Goal: Task Accomplishment & Management: Use online tool/utility

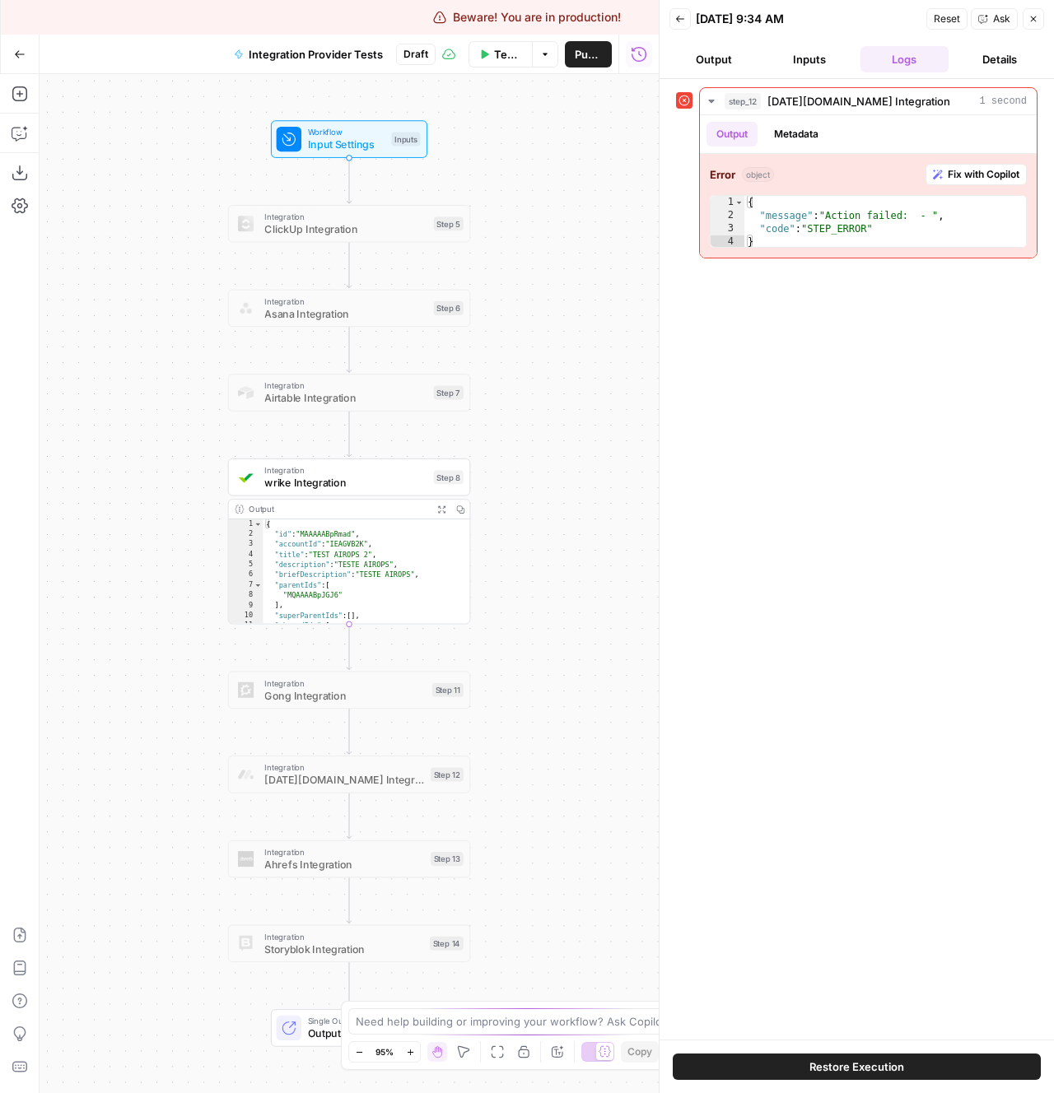
click at [822, 509] on div "step_12 [DATE][DOMAIN_NAME] Integration 1 second Output Metadata Error object F…" at bounding box center [856, 559] width 361 height 944
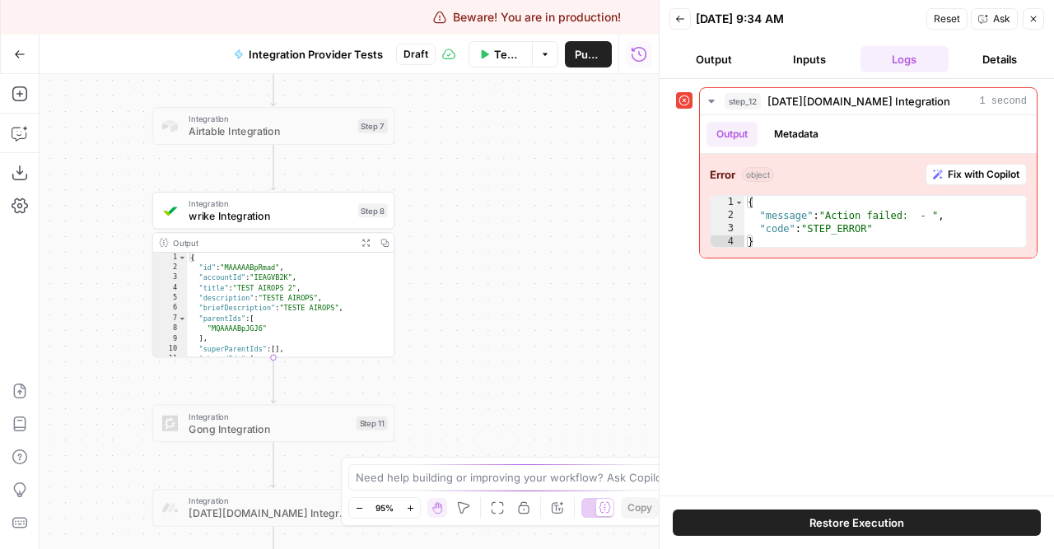
drag, startPoint x: 183, startPoint y: 416, endPoint x: 107, endPoint y: 149, distance: 277.3
click at [107, 149] on div "Workflow Input Settings Inputs Integration ClickUp Integration Step 5 Integrati…" at bounding box center [349, 311] width 619 height 475
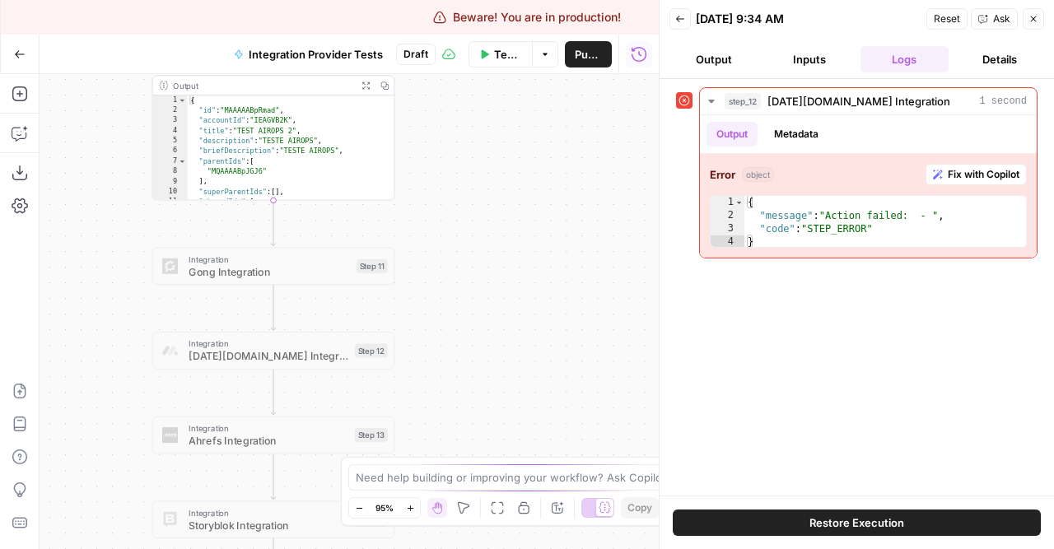
drag, startPoint x: 133, startPoint y: 262, endPoint x: 133, endPoint y: 105, distance: 157.2
click at [133, 105] on div "Workflow Input Settings Inputs Integration ClickUp Integration Step 5 Integrati…" at bounding box center [349, 311] width 619 height 475
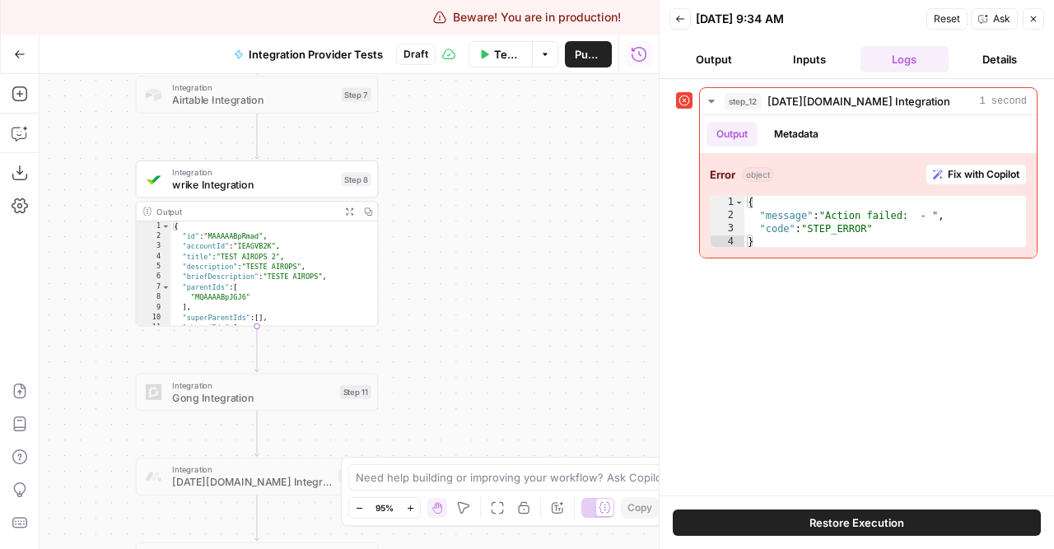
drag, startPoint x: 118, startPoint y: 307, endPoint x: 101, endPoint y: 433, distance: 127.0
click at [101, 433] on div "Workflow Input Settings Inputs Integration ClickUp Integration Step 5 Integrati…" at bounding box center [349, 311] width 619 height 475
click at [275, 179] on span "wrike Integration" at bounding box center [253, 185] width 163 height 16
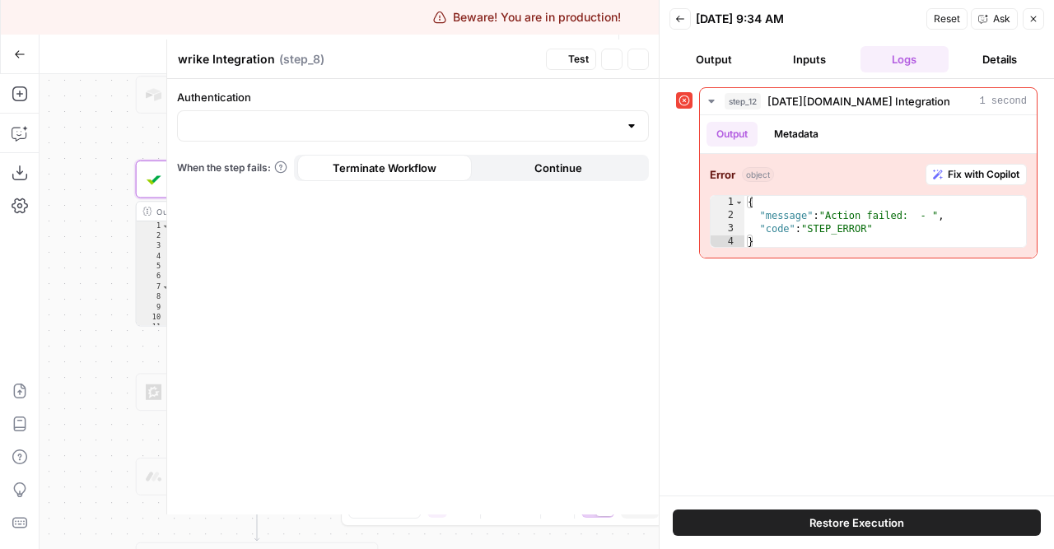
type input "wrike 1"
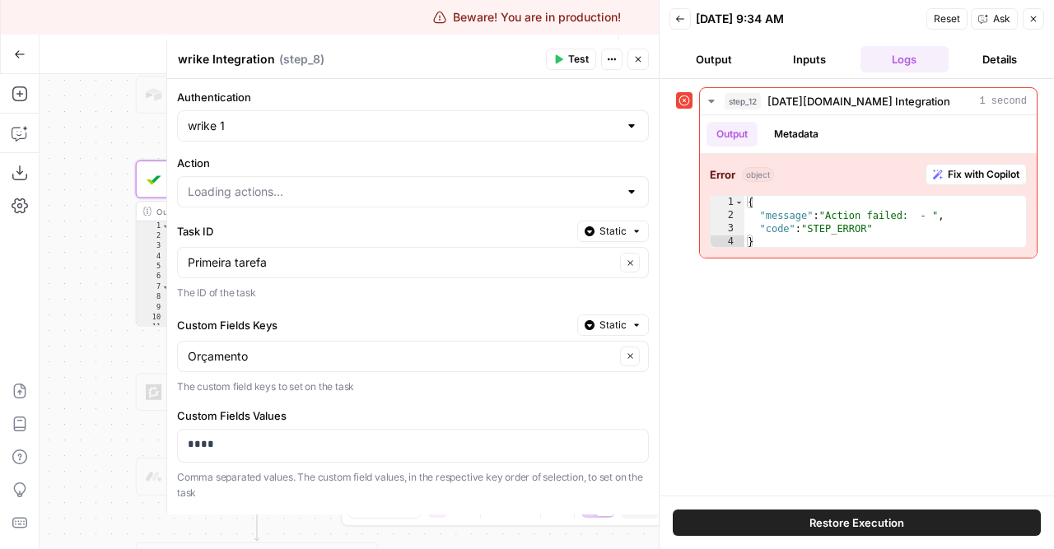
type input "Update Task Custom Fields"
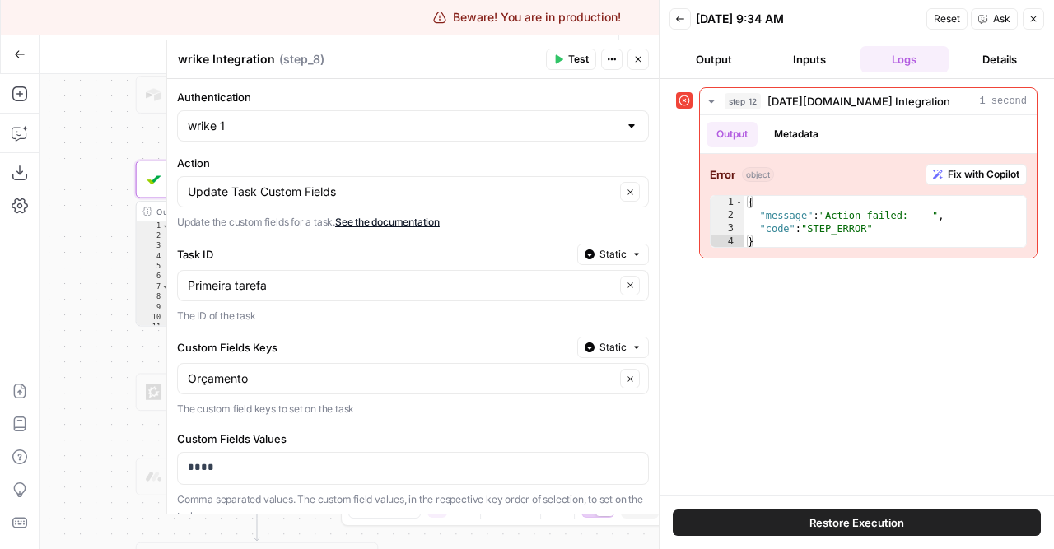
click at [531, 183] on div "Update Task Custom Fields Clear" at bounding box center [413, 191] width 472 height 31
click at [497, 151] on form "Authentication wrike 1 Action Clear Update the custom fields for a task. See th…" at bounding box center [412, 296] width 491 height 435
type input "Update Task Custom Fields"
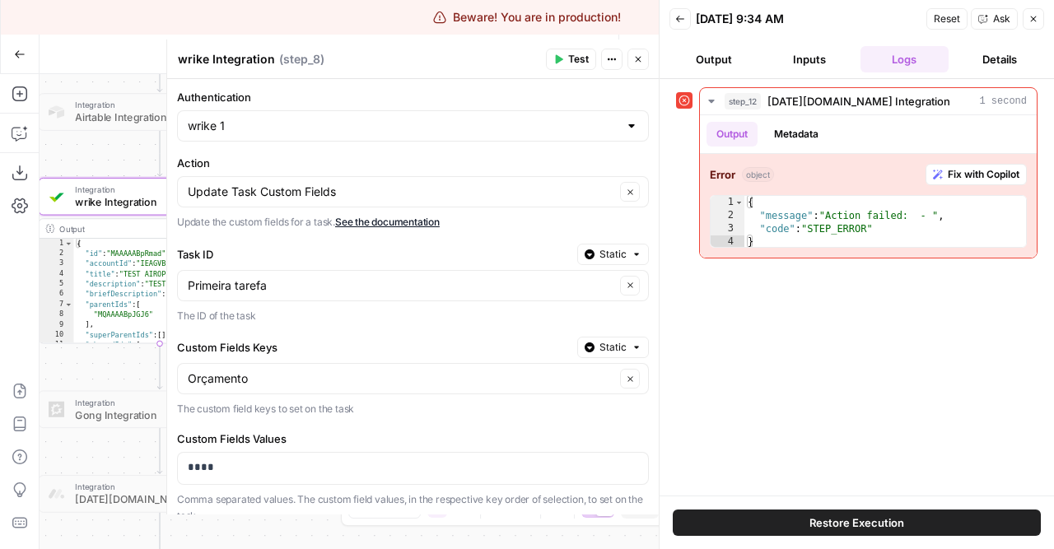
drag, startPoint x: 103, startPoint y: 288, endPoint x: -6, endPoint y: 307, distance: 110.3
click at [0, 307] on html "Beware! You are in production! Break Production AirOps Administrative New Home …" at bounding box center [527, 274] width 1054 height 549
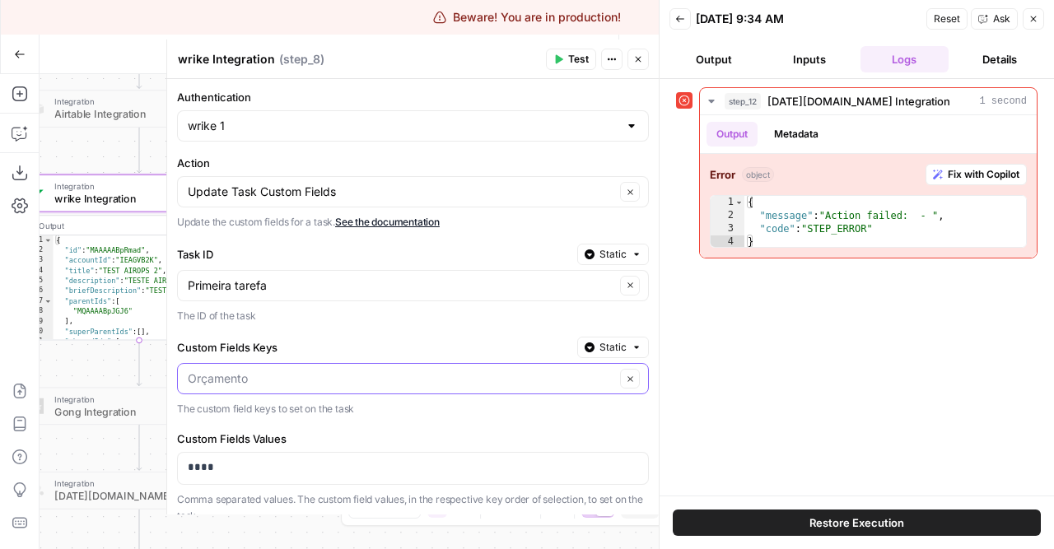
drag, startPoint x: 109, startPoint y: 373, endPoint x: 100, endPoint y: 368, distance: 10.3
click at [100, 368] on div "Workflow Input Settings Inputs Integration ClickUp Integration Step 5 Integrati…" at bounding box center [349, 311] width 619 height 475
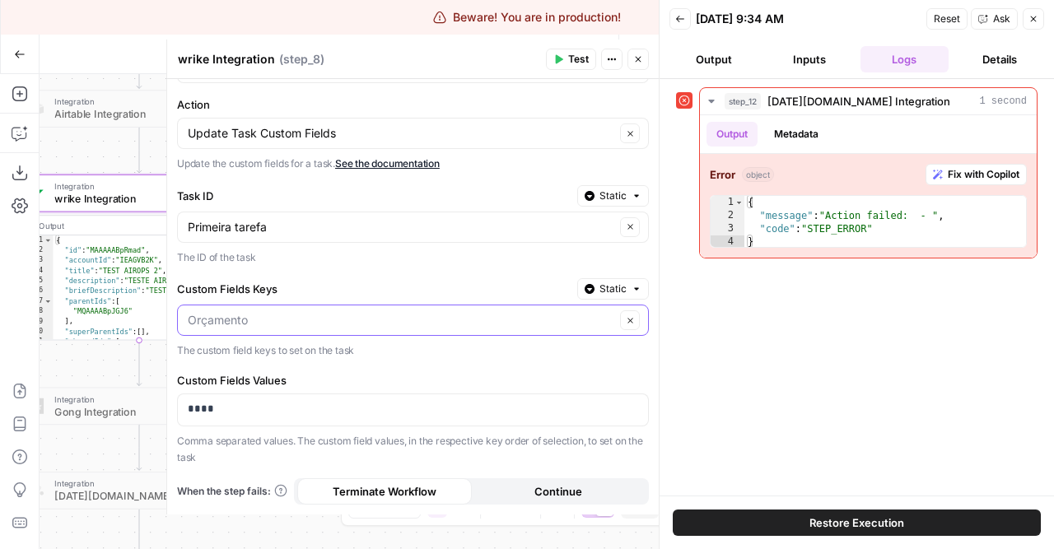
scroll to position [58, 0]
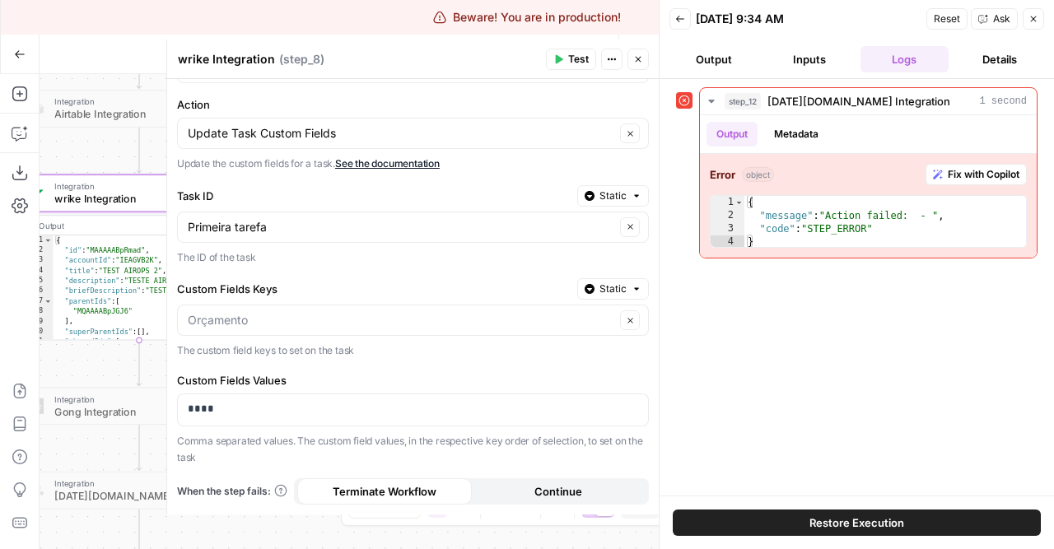
click at [439, 360] on form "Authentication wrike 1 Action Update Task Custom Fields Clear Update the custom…" at bounding box center [412, 296] width 491 height 435
type input "Orçamento"
click at [630, 58] on button "Close" at bounding box center [637, 59] width 21 height 21
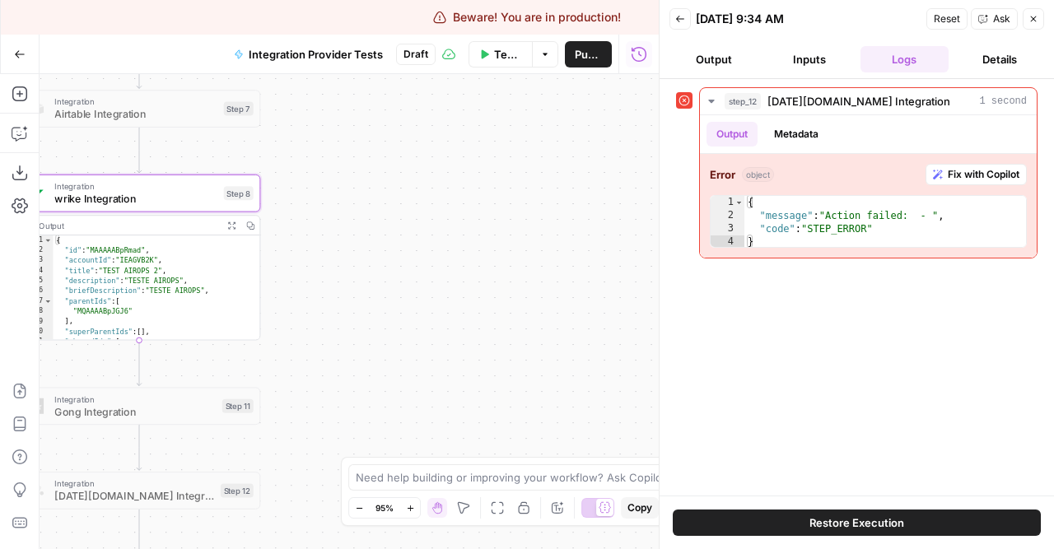
click at [1037, 10] on button "Close" at bounding box center [1032, 18] width 21 height 21
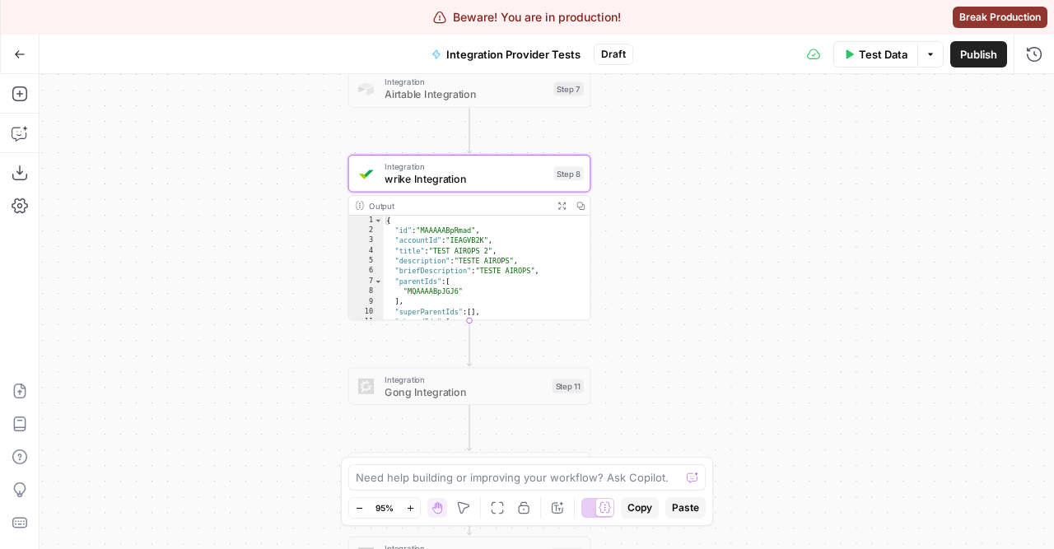
drag, startPoint x: 528, startPoint y: 240, endPoint x: 858, endPoint y: 220, distance: 330.7
click at [858, 220] on div "Workflow Input Settings Inputs Integration ClickUp Integration Step 5 Integrati…" at bounding box center [547, 311] width 1014 height 475
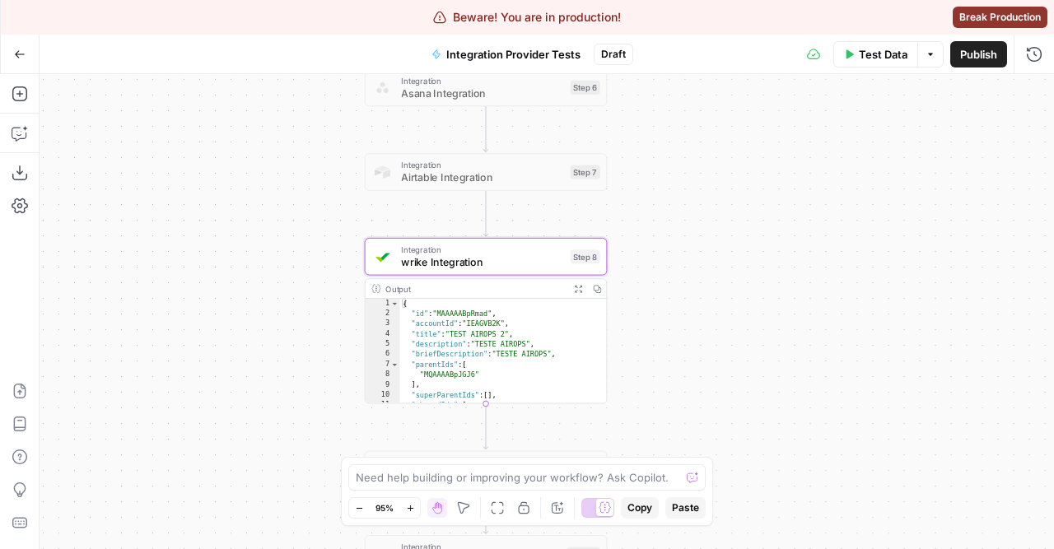
drag, startPoint x: 728, startPoint y: 220, endPoint x: 744, endPoint y: 303, distance: 84.8
click at [744, 303] on div "Workflow Input Settings Inputs Integration ClickUp Integration Step 5 Integrati…" at bounding box center [547, 311] width 1014 height 475
click at [461, 253] on span "Integration" at bounding box center [482, 250] width 163 height 12
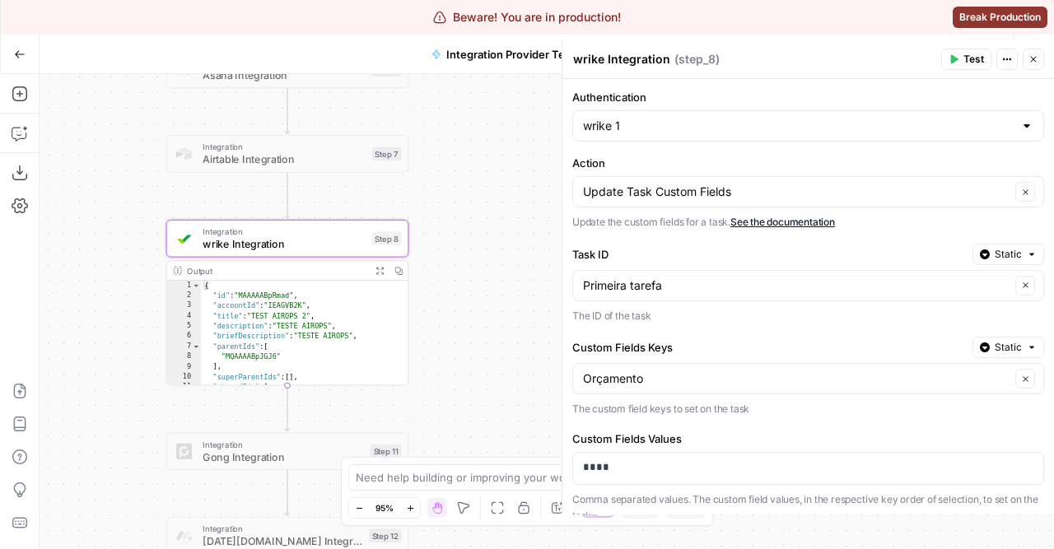
drag, startPoint x: 315, startPoint y: 290, endPoint x: 117, endPoint y: 272, distance: 199.2
click at [117, 272] on div "Workflow Input Settings Inputs Integration ClickUp Integration Step 5 Integrati…" at bounding box center [547, 311] width 1014 height 475
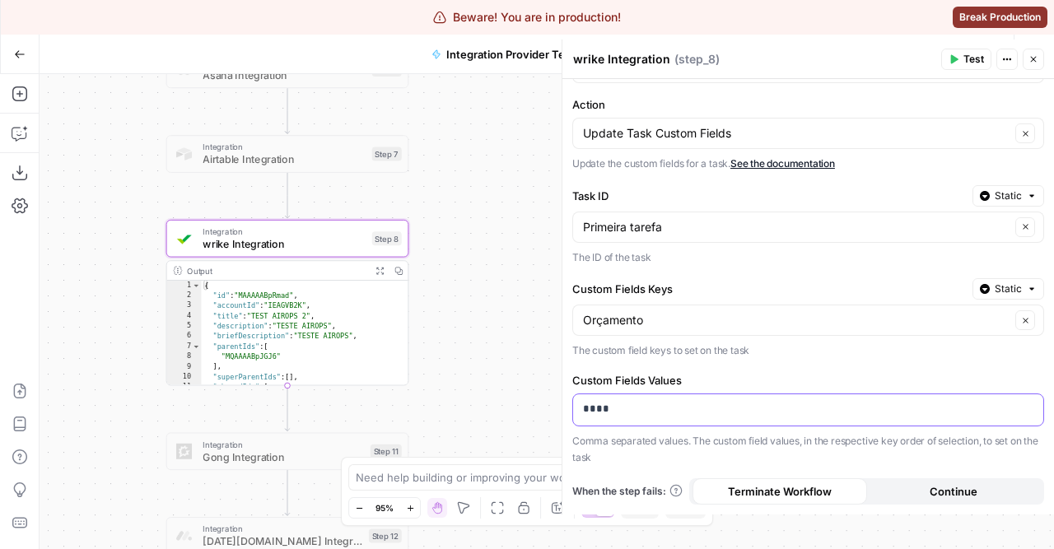
click at [616, 408] on p "****" at bounding box center [808, 409] width 450 height 16
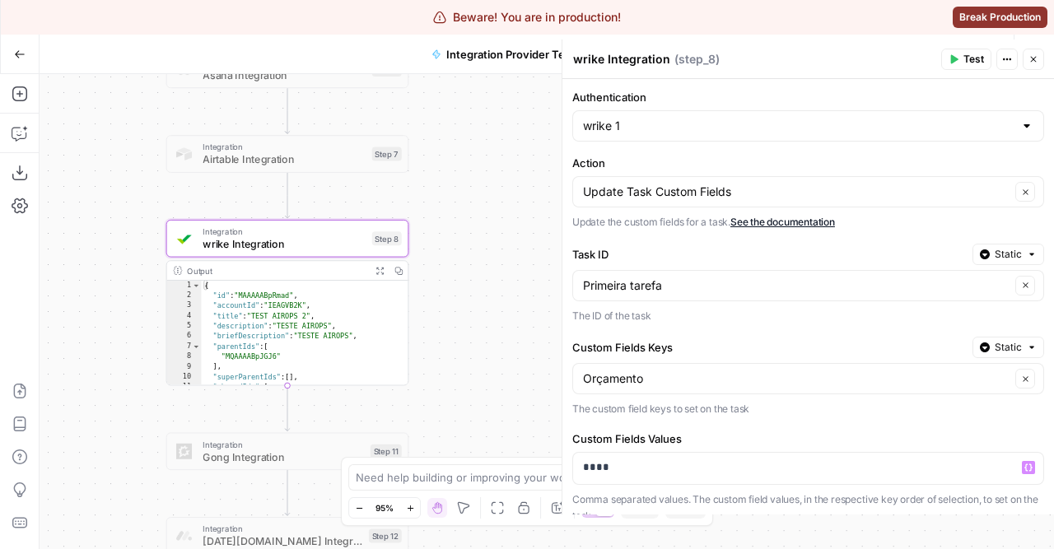
click at [762, 202] on div "Update Task Custom Fields Clear" at bounding box center [808, 191] width 472 height 31
click at [738, 151] on form "Authentication wrike 1 Action Clear Update the custom fields for a task. See th…" at bounding box center [807, 296] width 491 height 435
type input "Update Task Custom Fields"
click at [368, 212] on icon "button" at bounding box center [366, 210] width 10 height 12
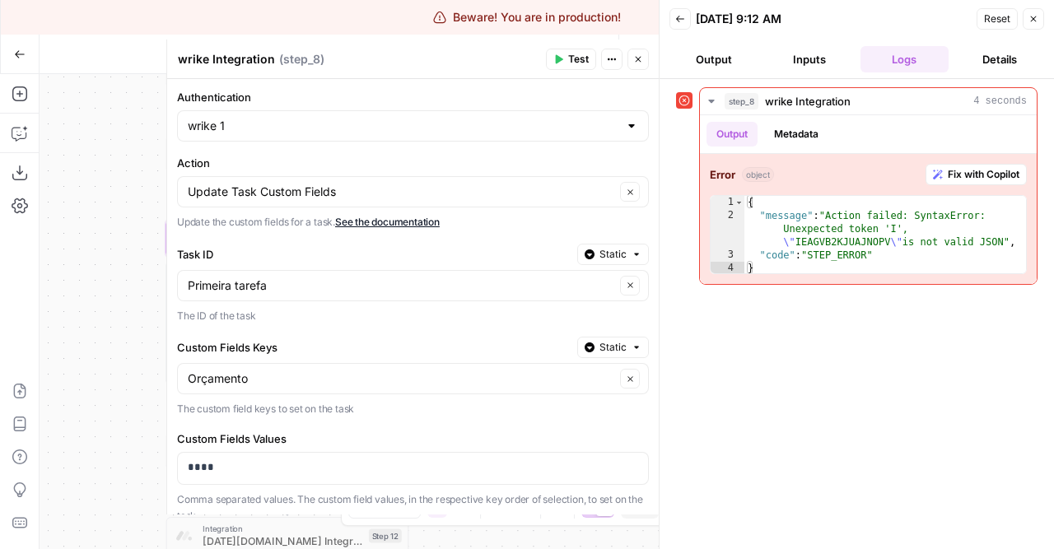
scroll to position [58, 0]
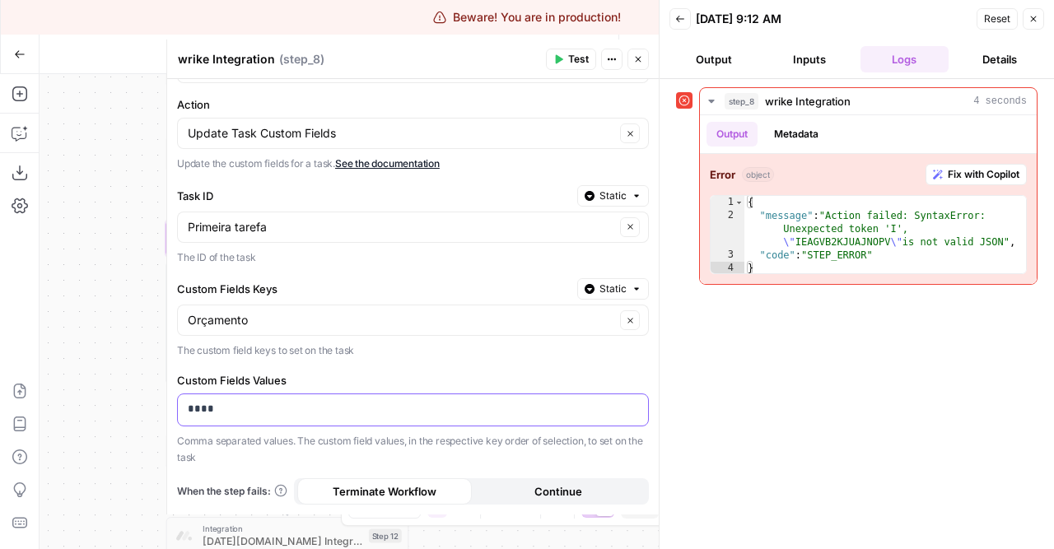
click at [234, 403] on p "****" at bounding box center [413, 409] width 450 height 16
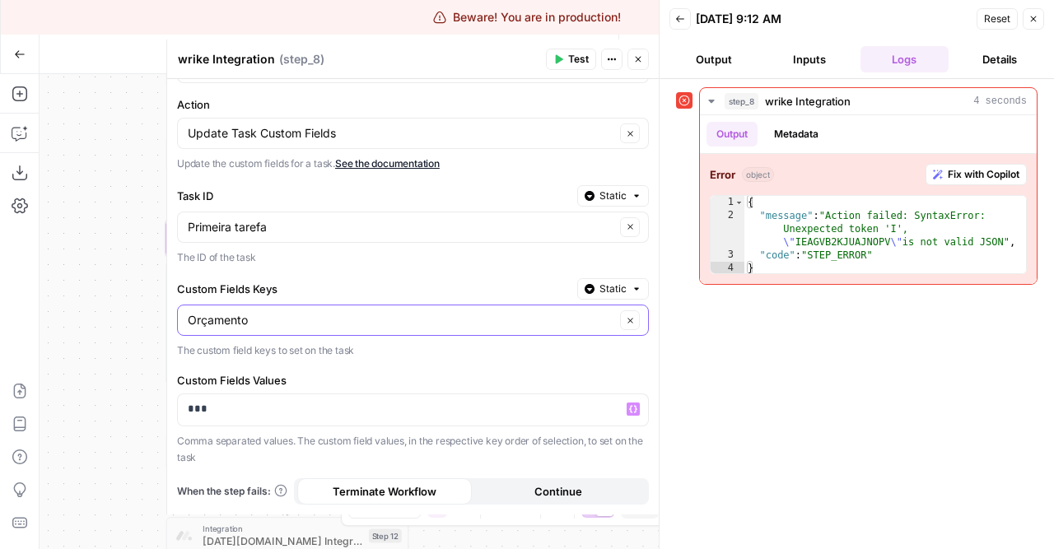
click at [304, 317] on input "Orçamento" at bounding box center [401, 320] width 427 height 16
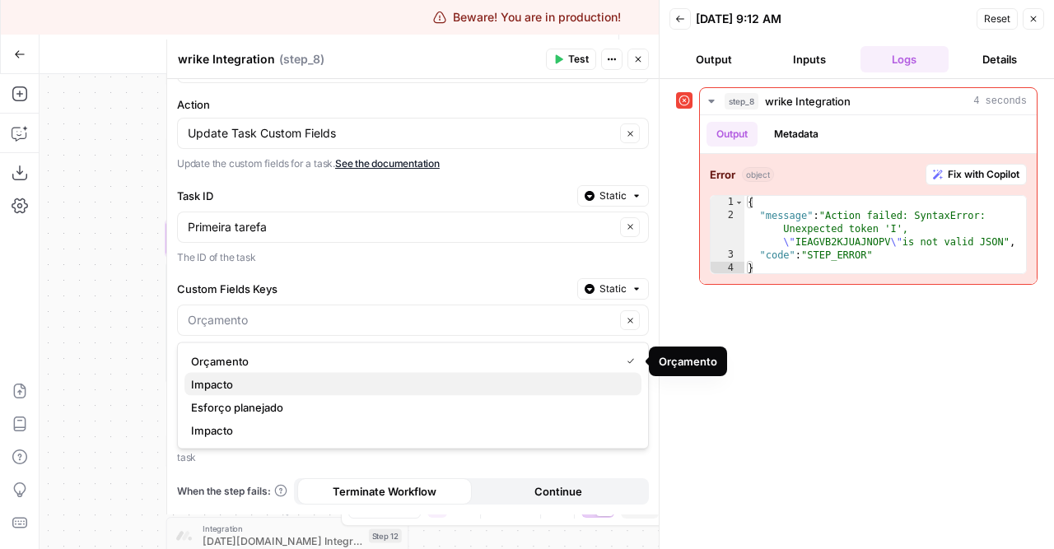
click at [245, 387] on span "Impacto" at bounding box center [409, 384] width 437 height 16
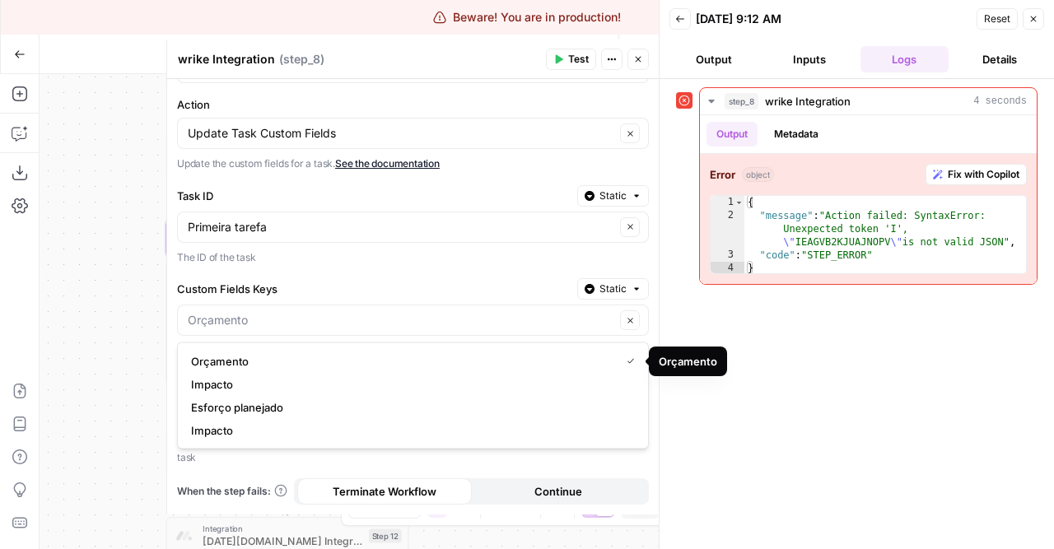
type input "Impacto"
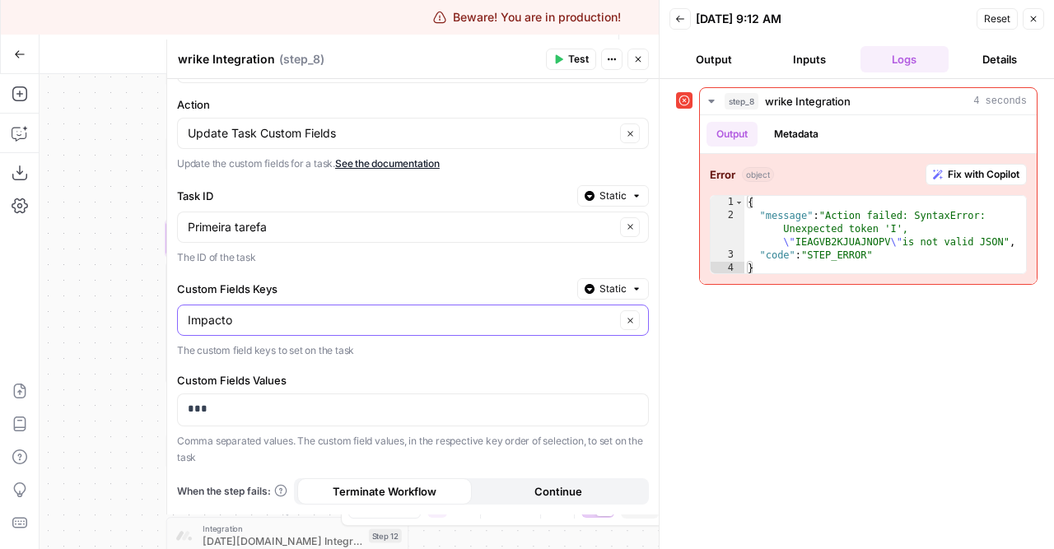
click at [273, 324] on input "Impacto" at bounding box center [401, 320] width 427 height 16
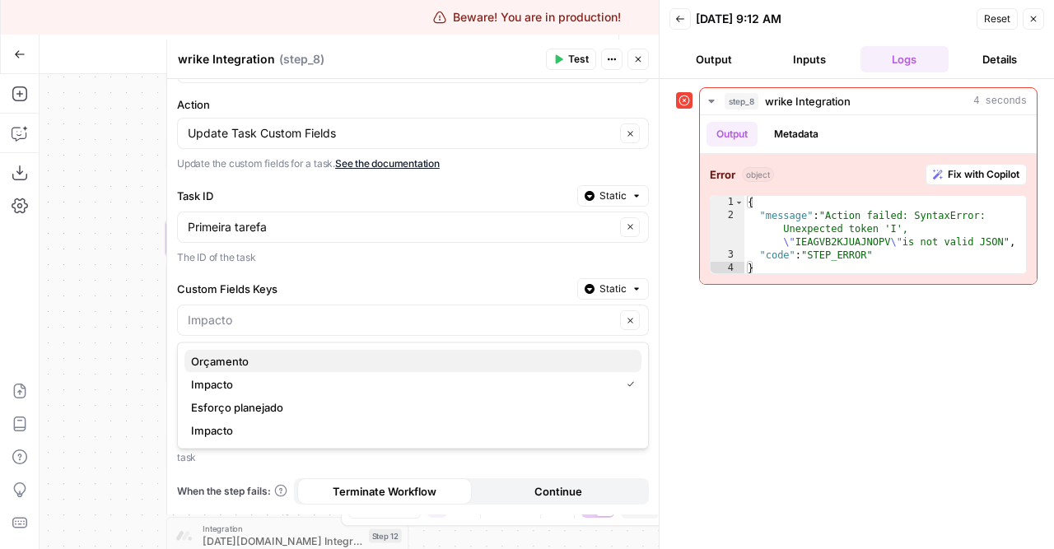
click at [249, 363] on span "Orçamento" at bounding box center [409, 361] width 437 height 16
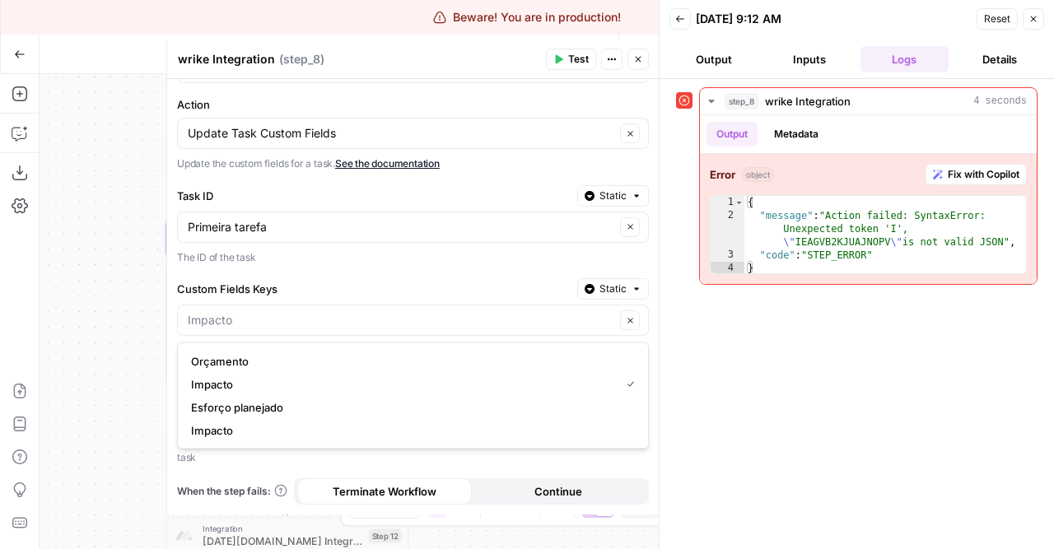
type input "Orçamento"
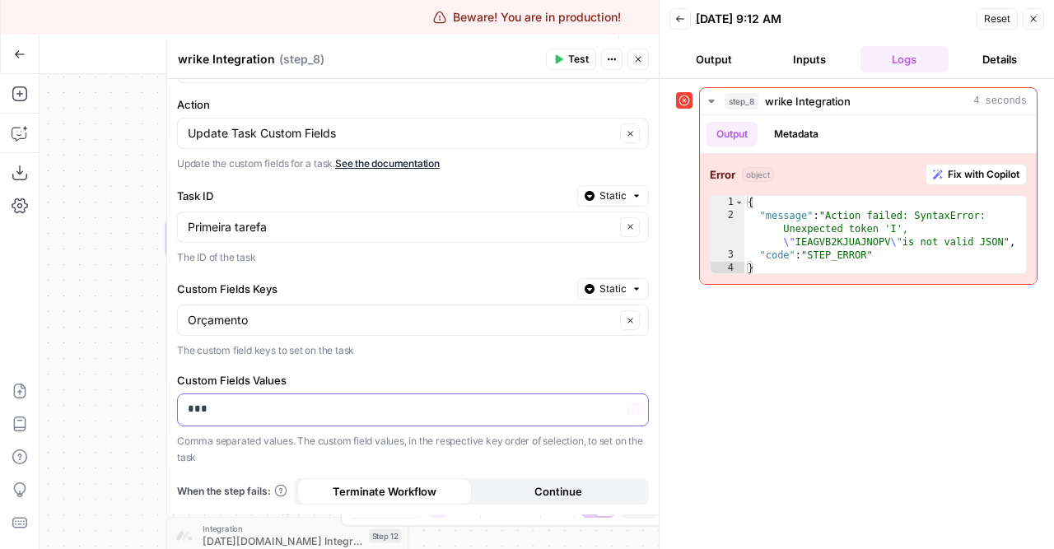
click at [292, 407] on p "***" at bounding box center [413, 409] width 450 height 16
click at [383, 359] on form "Authentication wrike 1 Action Update Task Custom Fields Clear Update the custom…" at bounding box center [412, 296] width 491 height 435
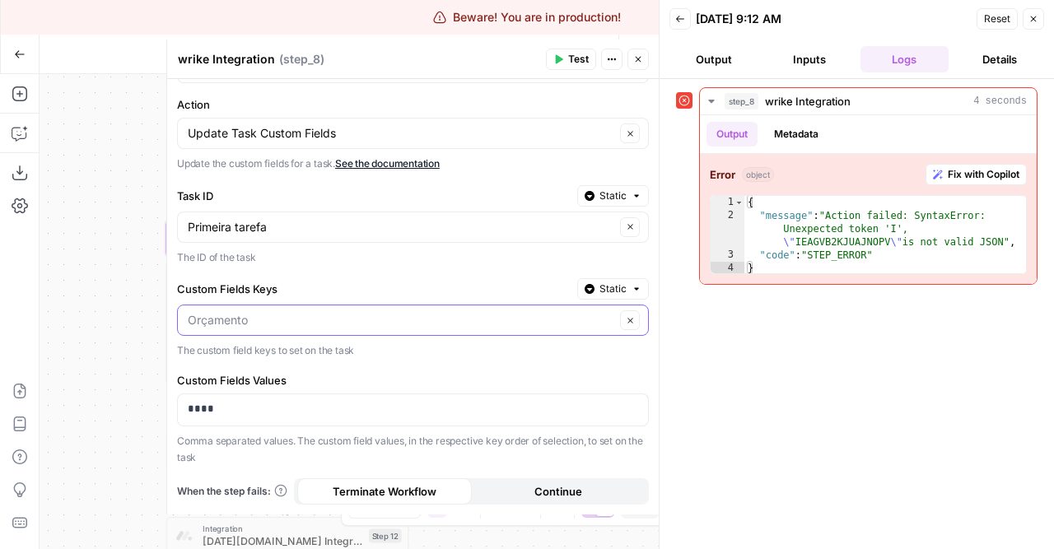
click at [254, 319] on input "Custom Fields Keys" at bounding box center [401, 320] width 427 height 16
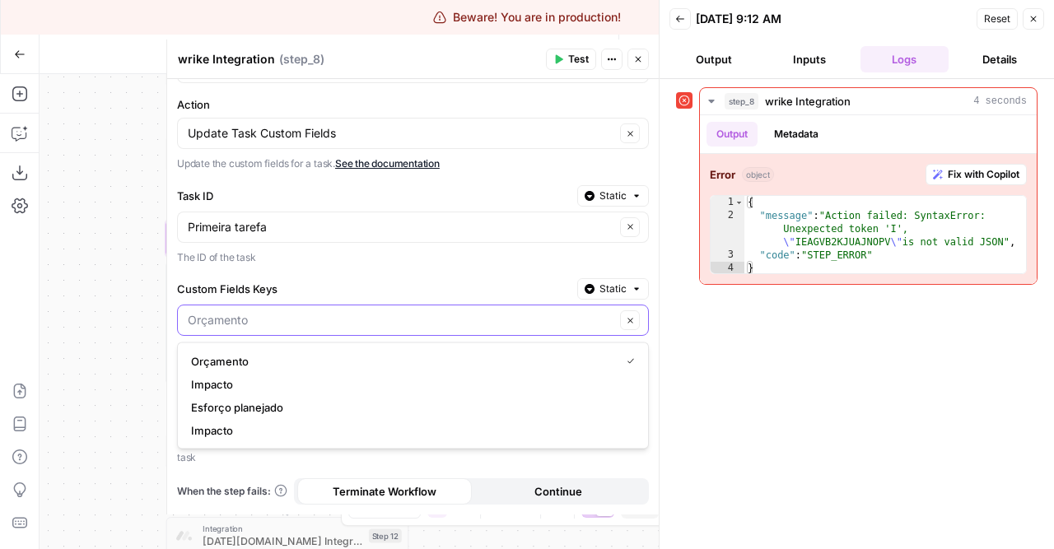
click at [254, 319] on input "Custom Fields Keys" at bounding box center [401, 320] width 427 height 16
type input "Orçamento"
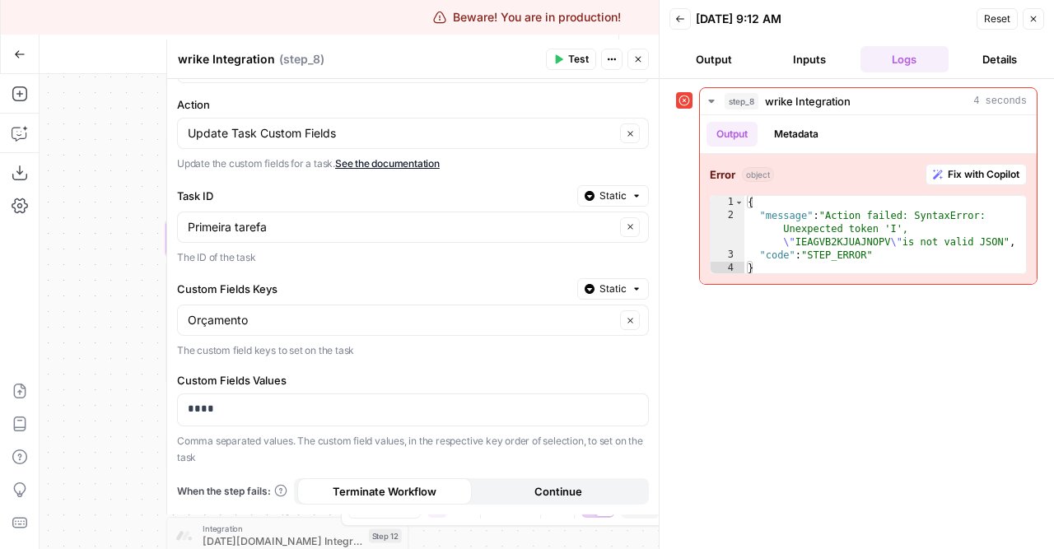
click at [438, 360] on form "Authentication wrike 1 Action Update Task Custom Fields Clear Update the custom…" at bounding box center [412, 296] width 491 height 435
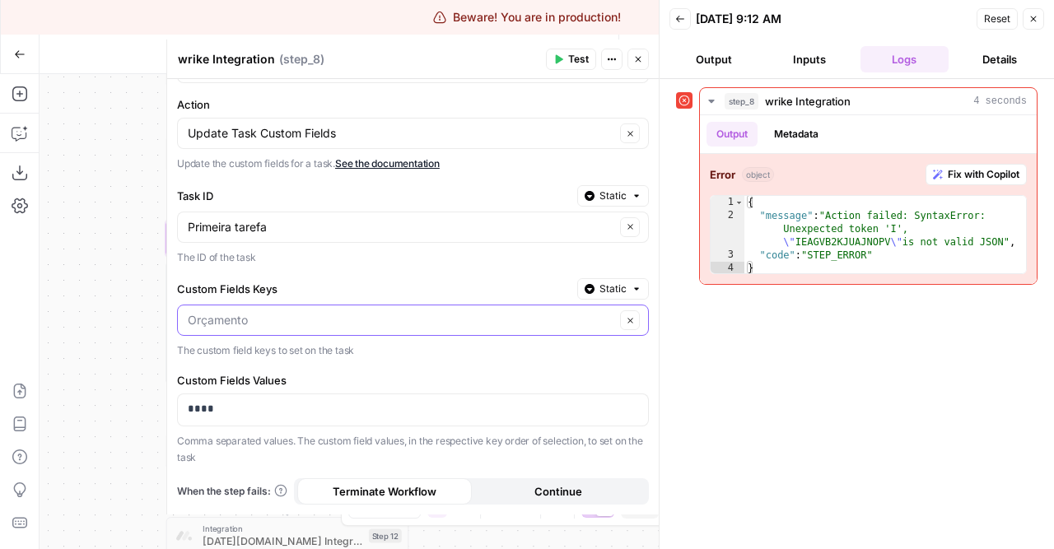
click at [263, 312] on input "Custom Fields Keys" at bounding box center [401, 320] width 427 height 16
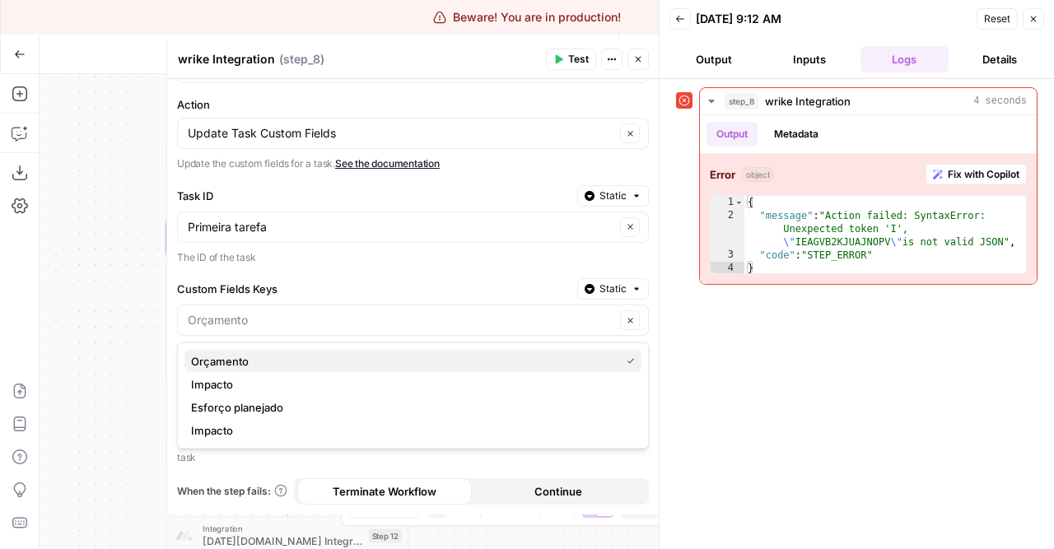
click at [255, 363] on span "Orçamento" at bounding box center [402, 361] width 422 height 16
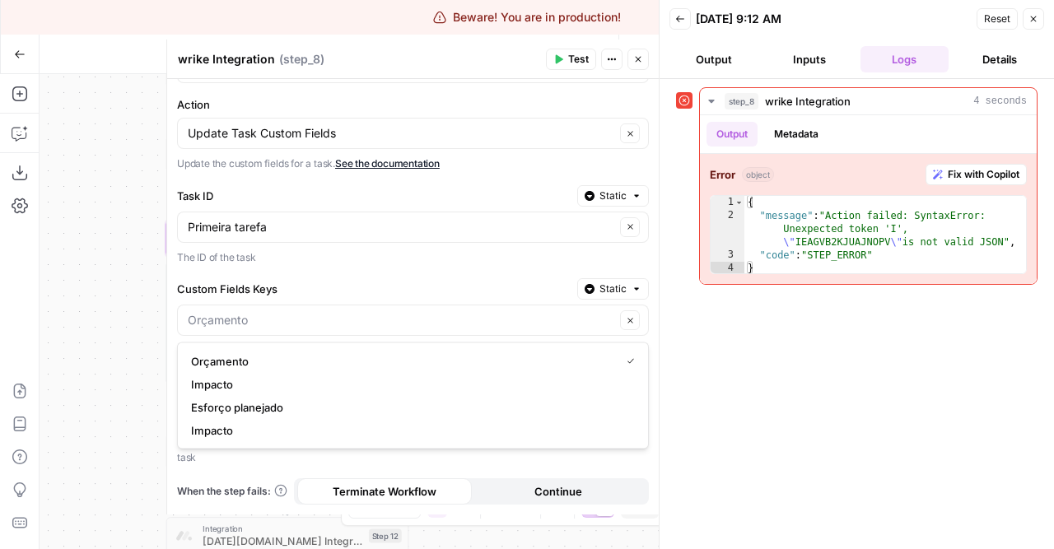
type input "Orçamento"
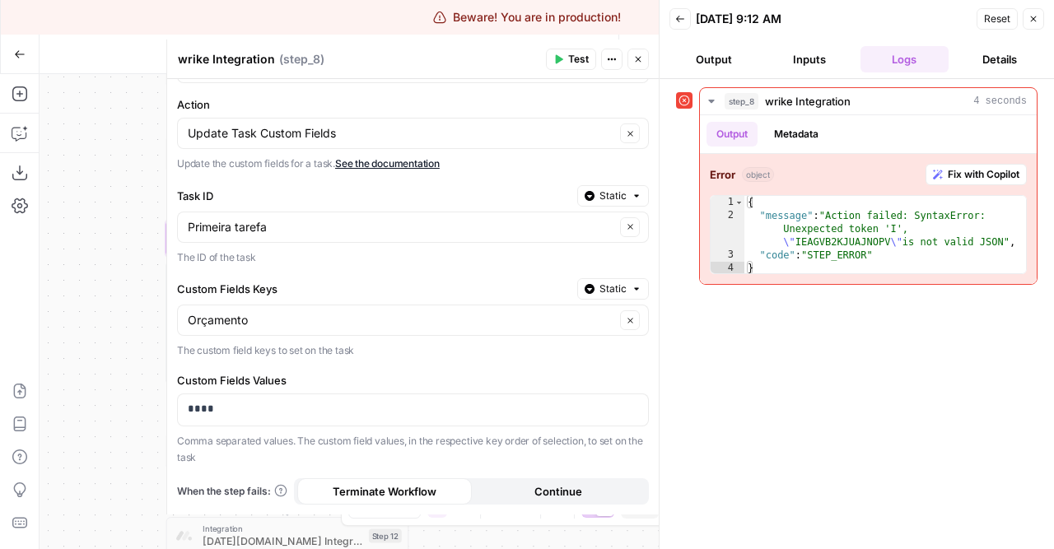
click at [68, 308] on div "Workflow Input Settings Inputs Integration ClickUp Integration Step 5 Integrati…" at bounding box center [349, 311] width 619 height 475
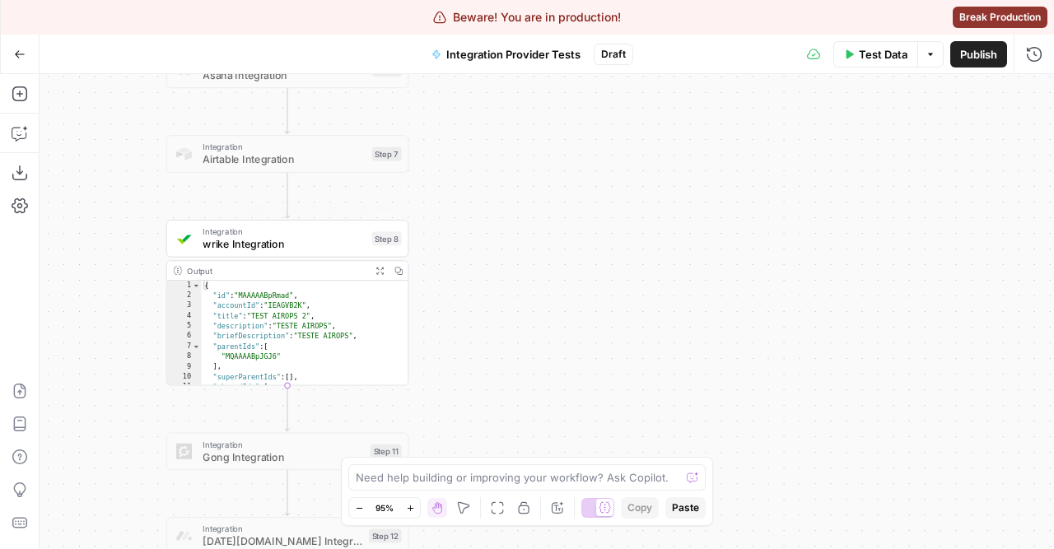
click at [237, 238] on span "wrike Integration" at bounding box center [284, 244] width 163 height 16
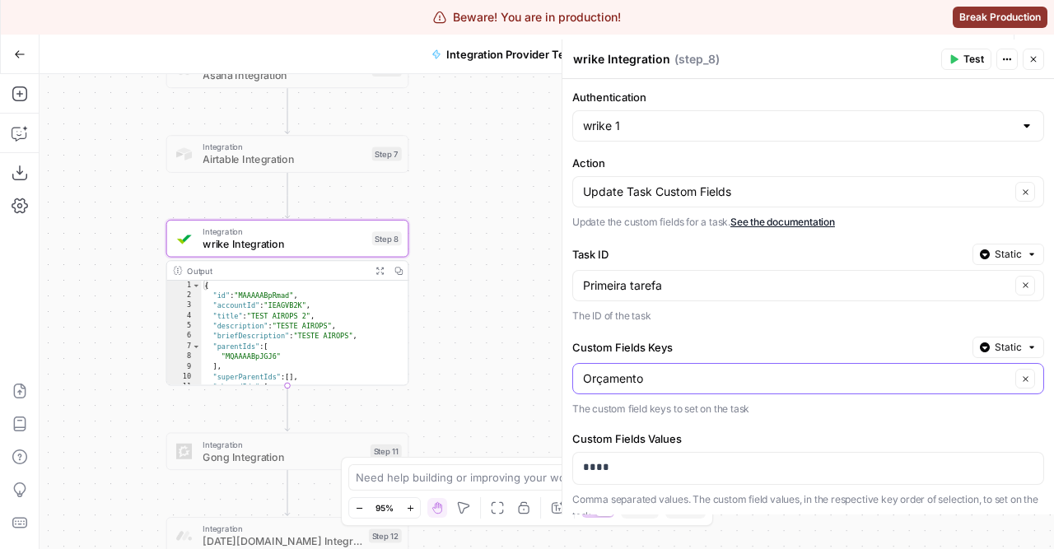
click at [688, 380] on input "Orçamento" at bounding box center [796, 378] width 427 height 16
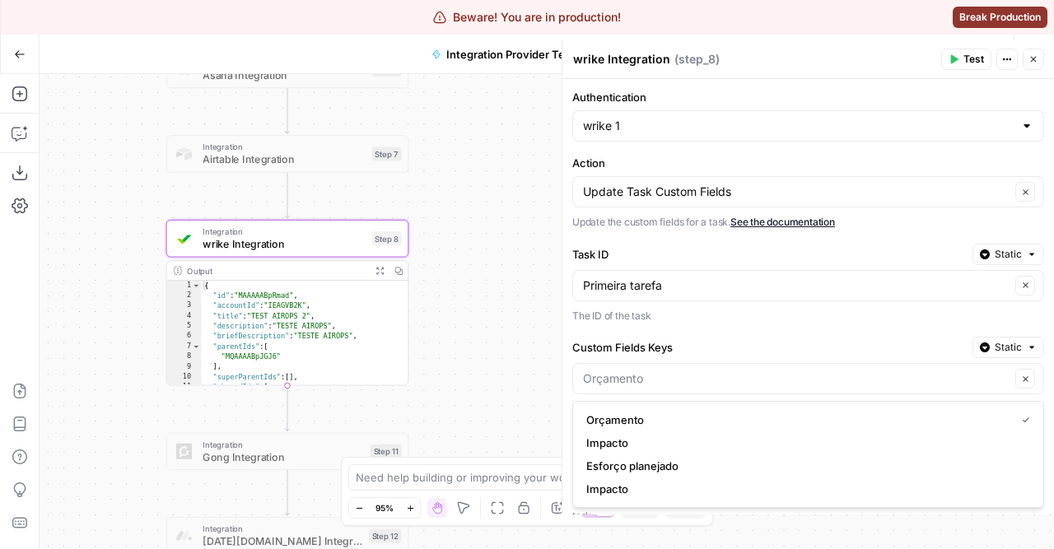
click at [726, 336] on form "Authentication wrike 1 Action Update Task Custom Fields Clear Update the custom…" at bounding box center [807, 296] width 491 height 435
type input "Orçamento"
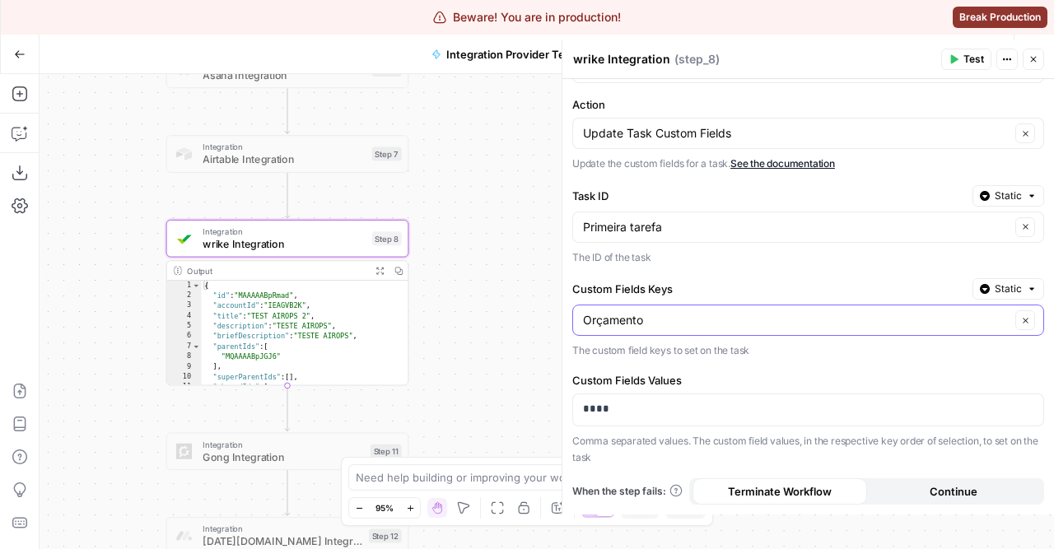
click at [714, 322] on input "Orçamento" at bounding box center [796, 320] width 427 height 16
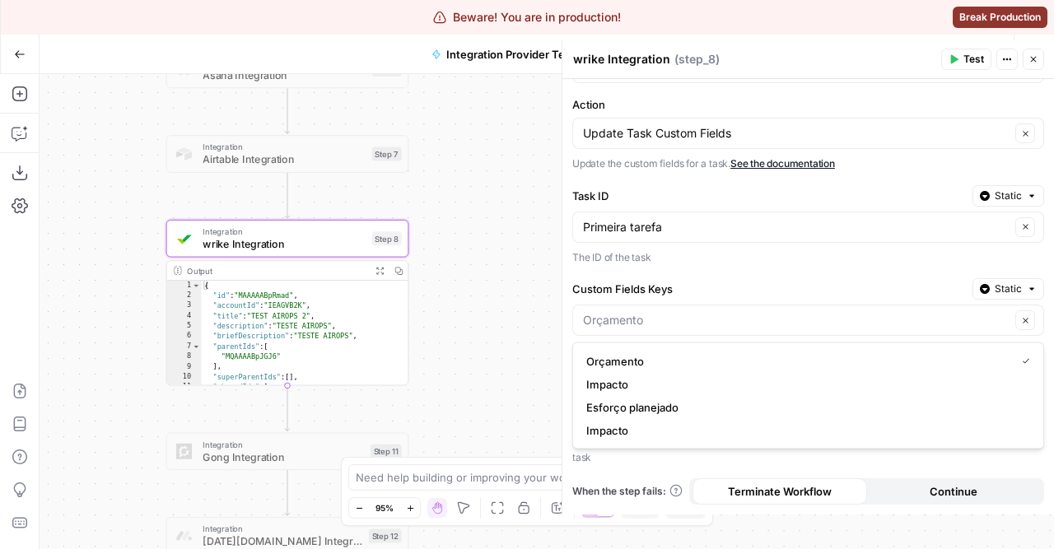
click at [710, 282] on label "Custom Fields Keys" at bounding box center [769, 289] width 394 height 16
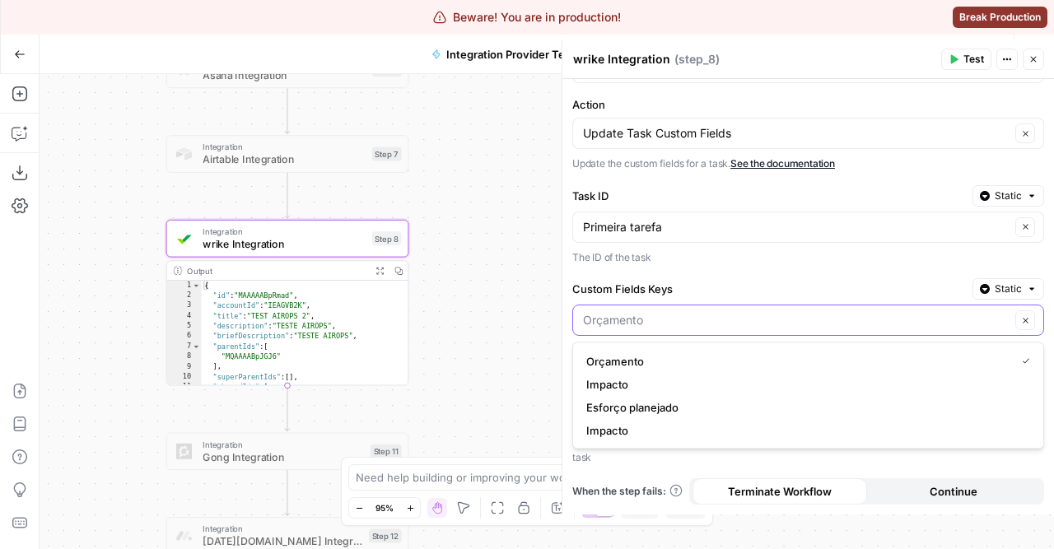
click at [710, 312] on input "Custom Fields Keys" at bounding box center [796, 320] width 427 height 16
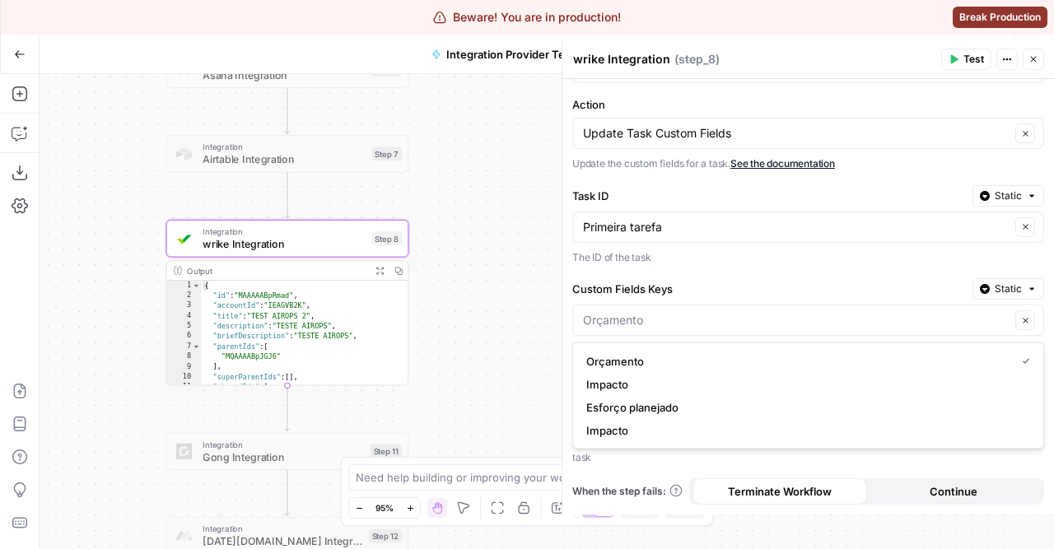
click at [707, 257] on p "The ID of the task" at bounding box center [808, 257] width 472 height 16
type input "Orçamento"
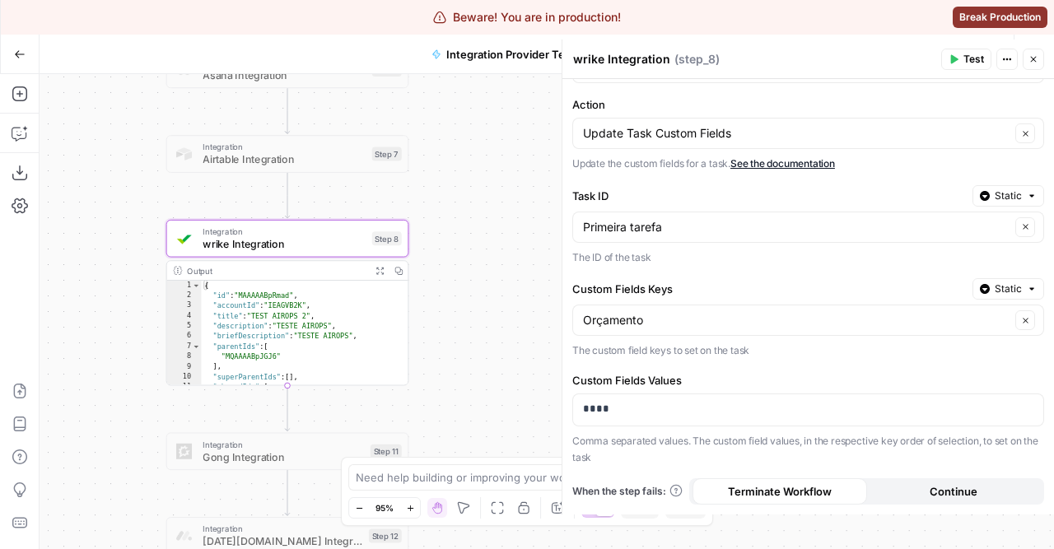
click at [672, 277] on form "Authentication wrike 1 Action Update Task Custom Fields Clear Update the custom…" at bounding box center [807, 296] width 491 height 435
